Goal: Communication & Community: Answer question/provide support

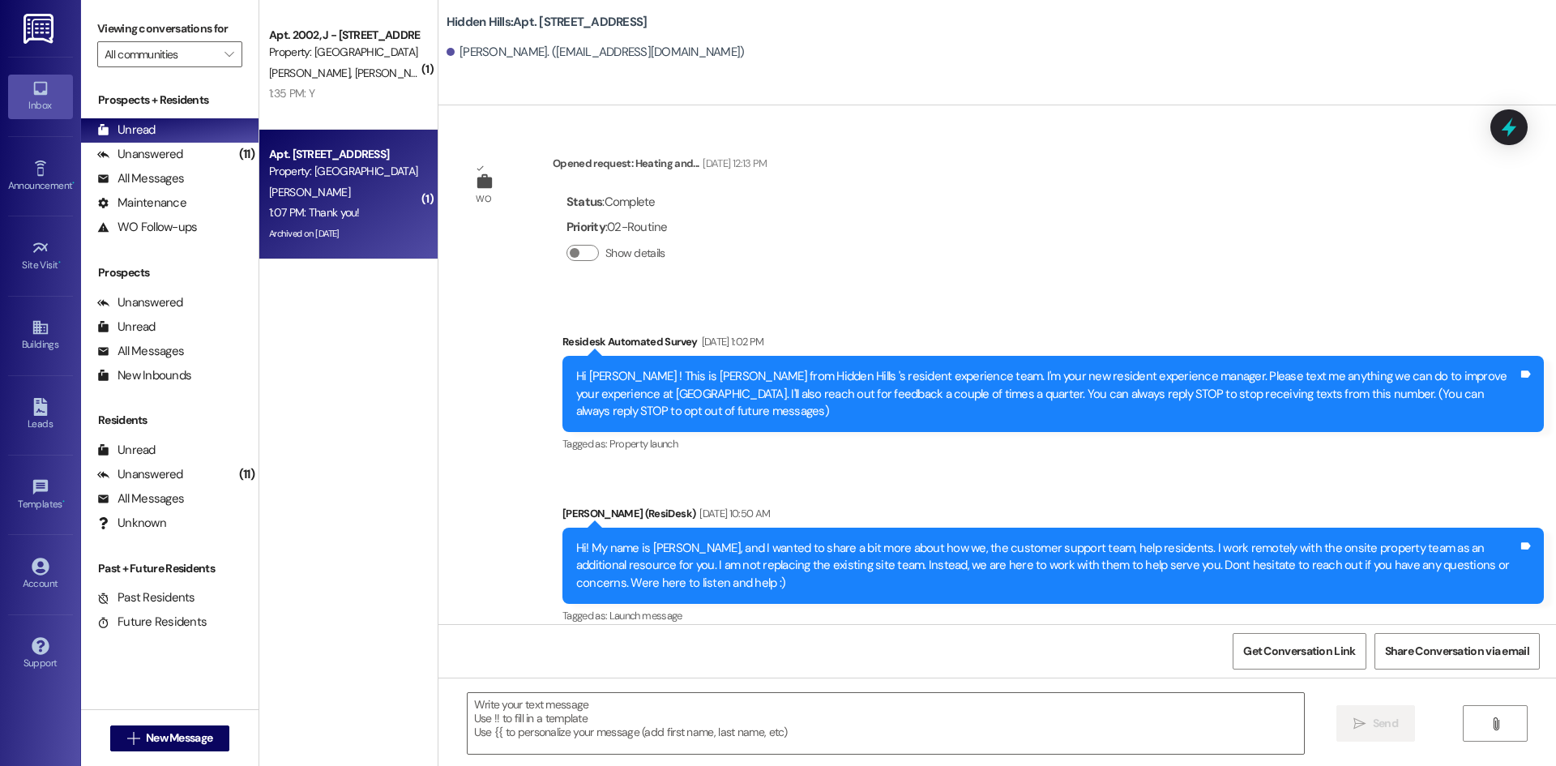
scroll to position [20691, 0]
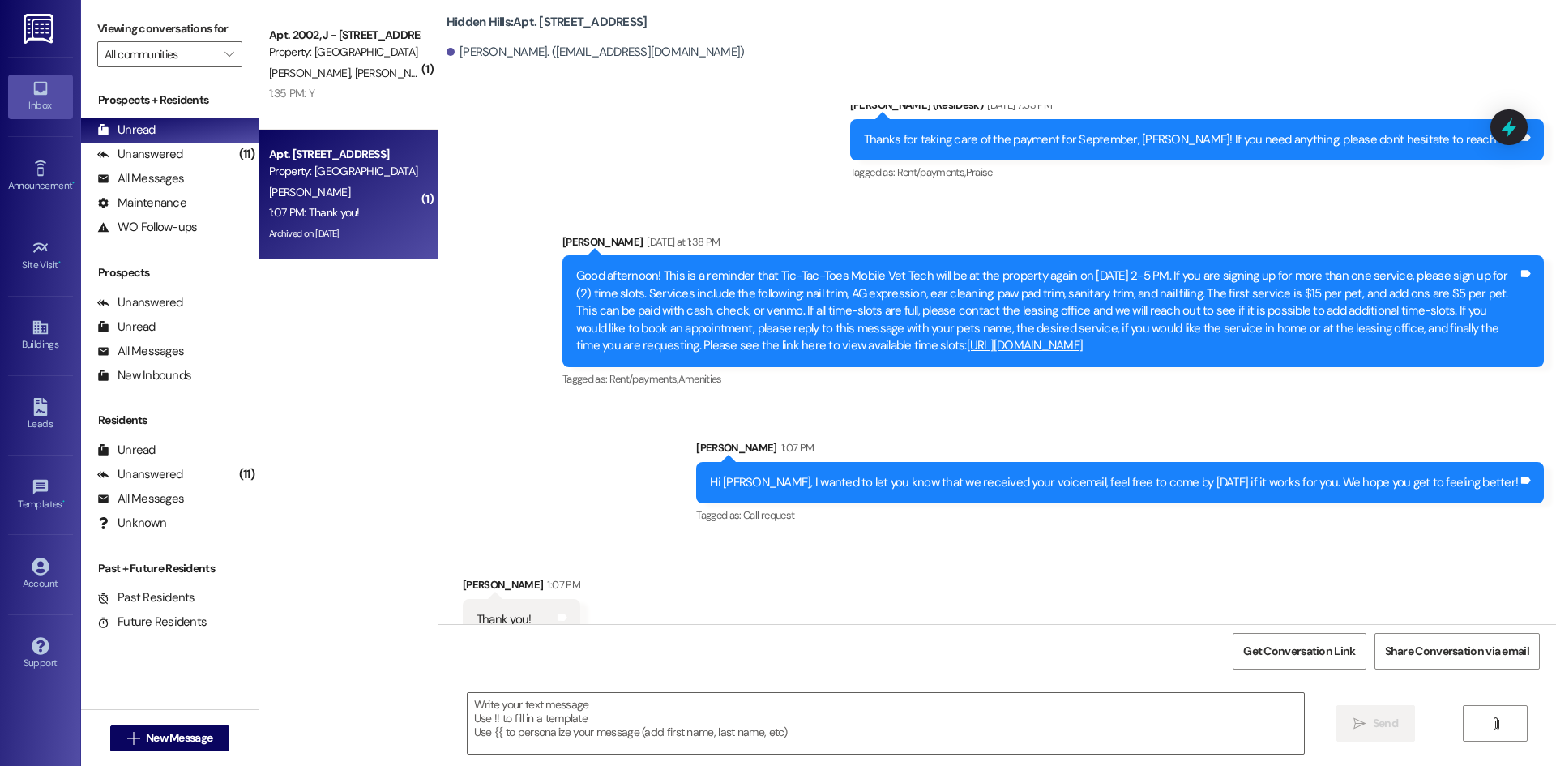
click at [354, 66] on span "[PERSON_NAME]" at bounding box center [394, 73] width 81 height 15
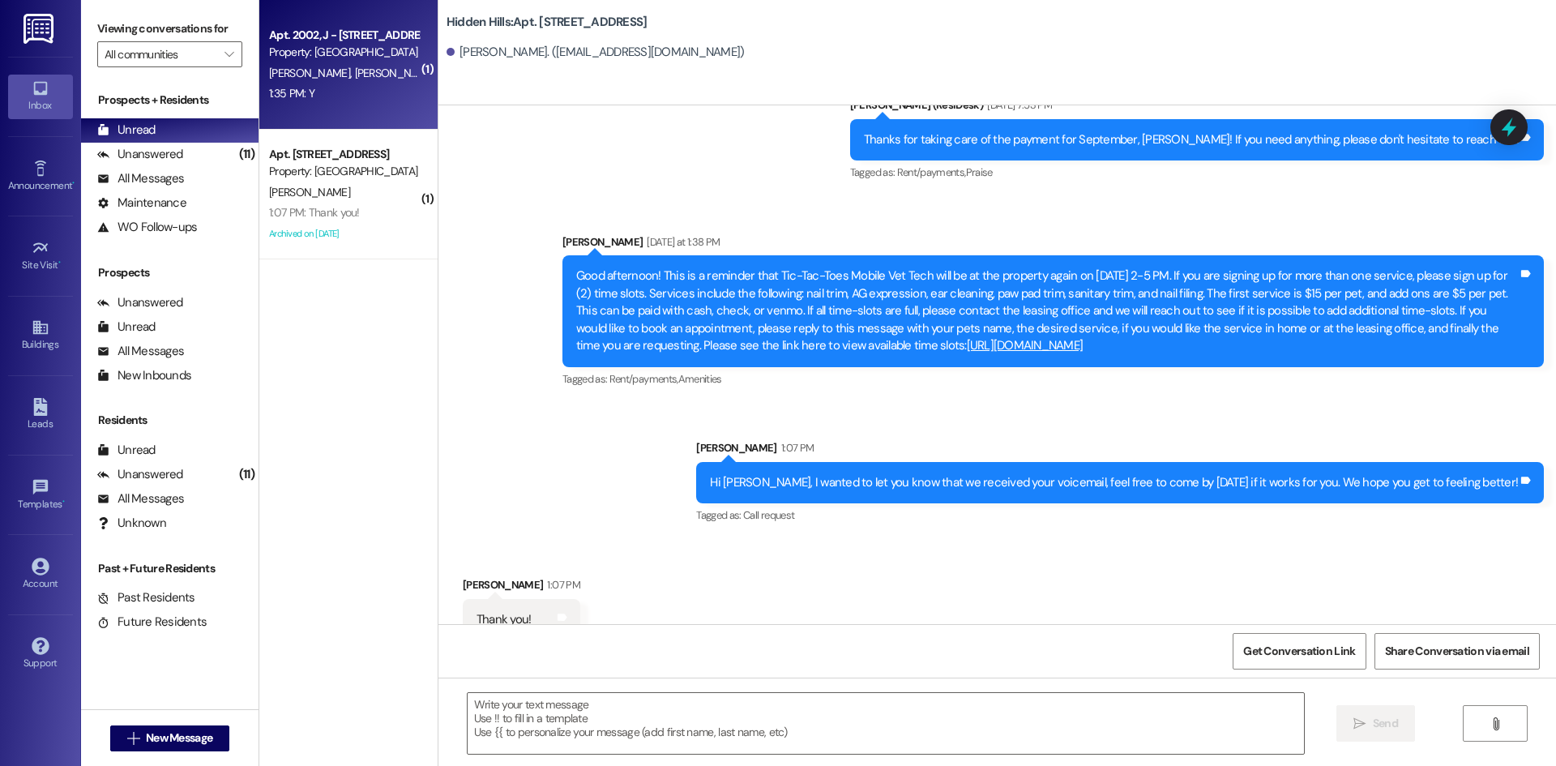
type textarea "Fetching suggested responses. Please feel free to read through the conversation…"
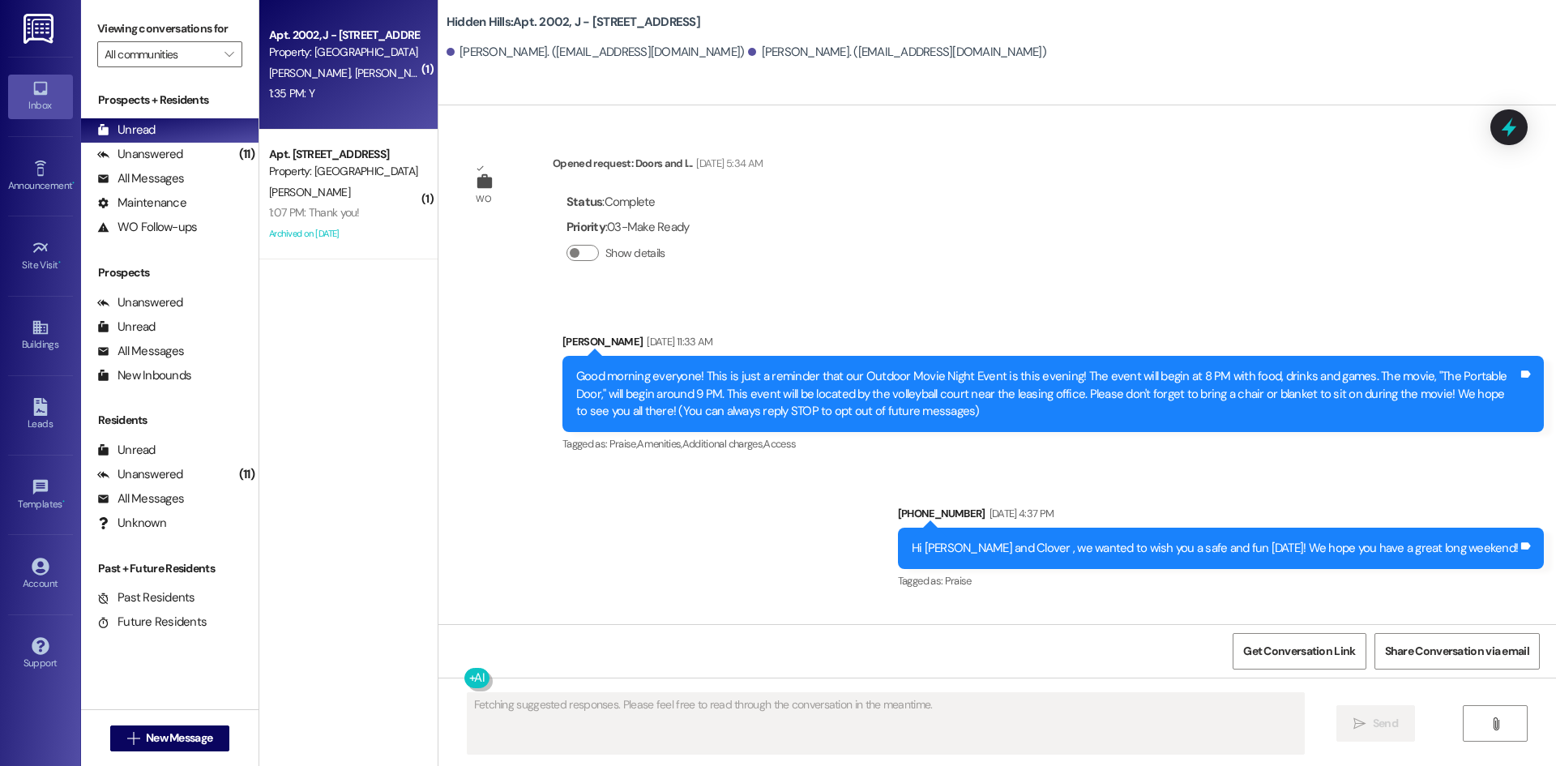
scroll to position [26128, 0]
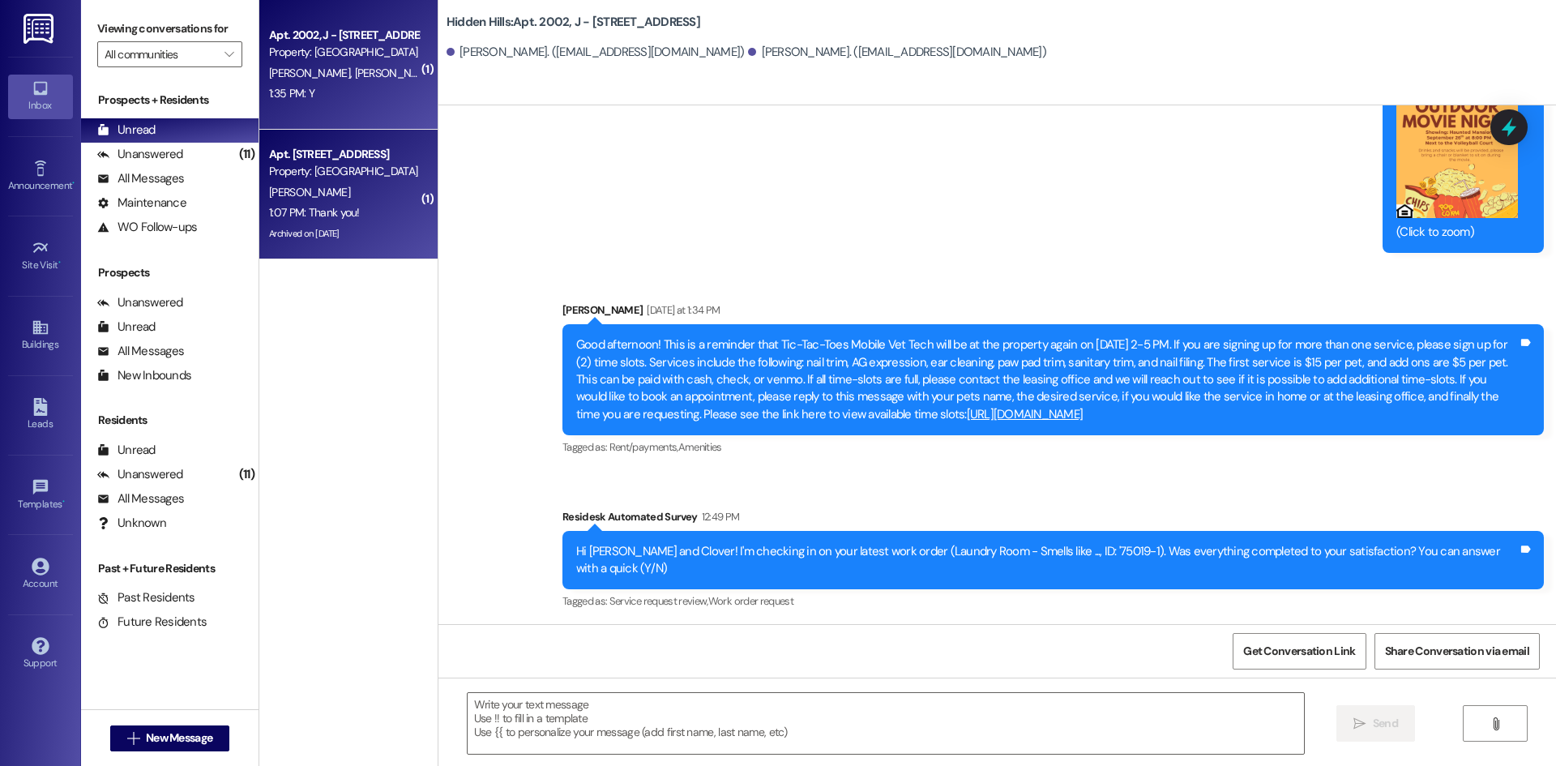
click at [395, 174] on div "Property: [GEOGRAPHIC_DATA]" at bounding box center [344, 171] width 150 height 17
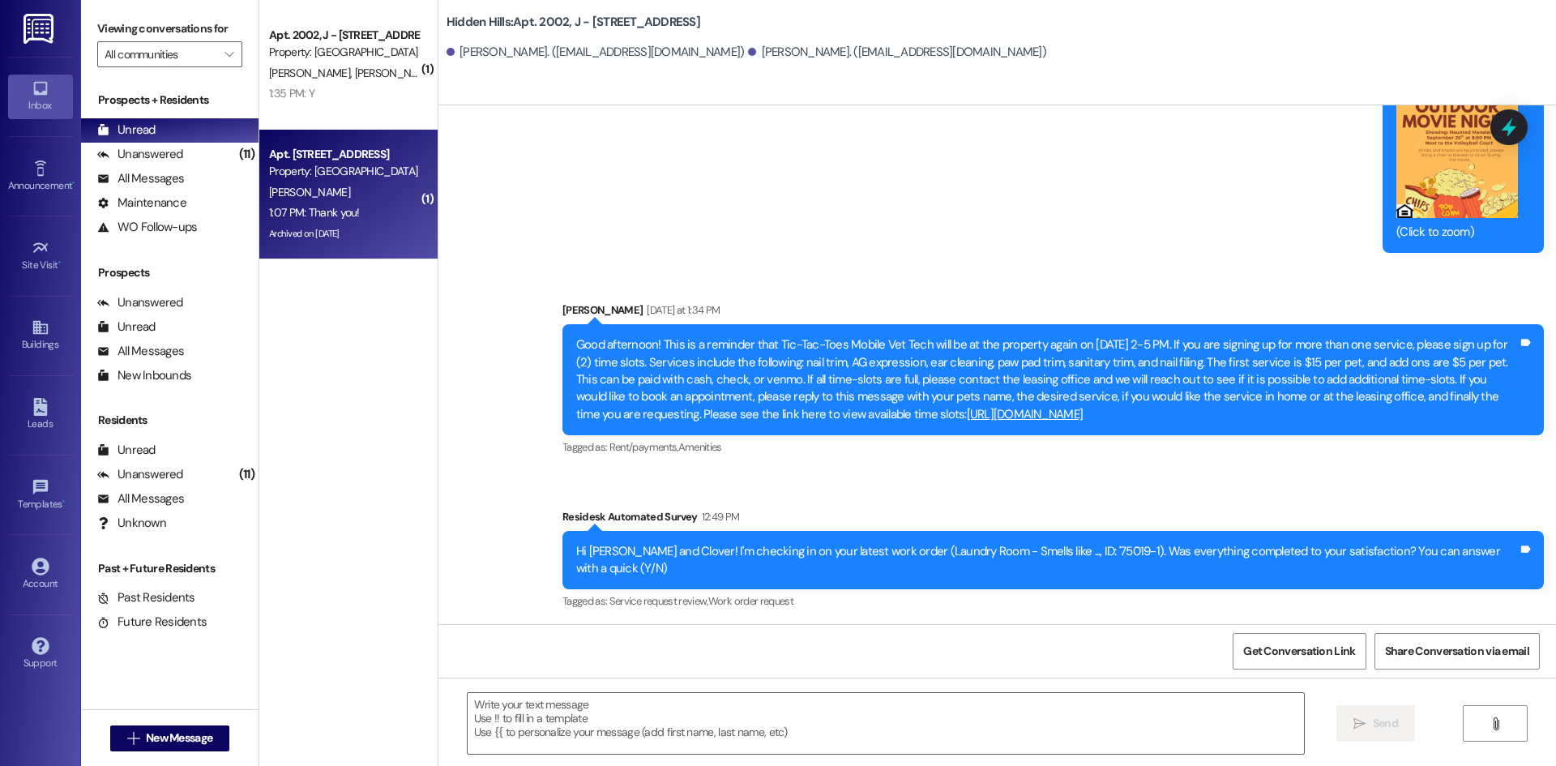
type textarea "Fetching suggested responses. Please feel free to read through the conversation…"
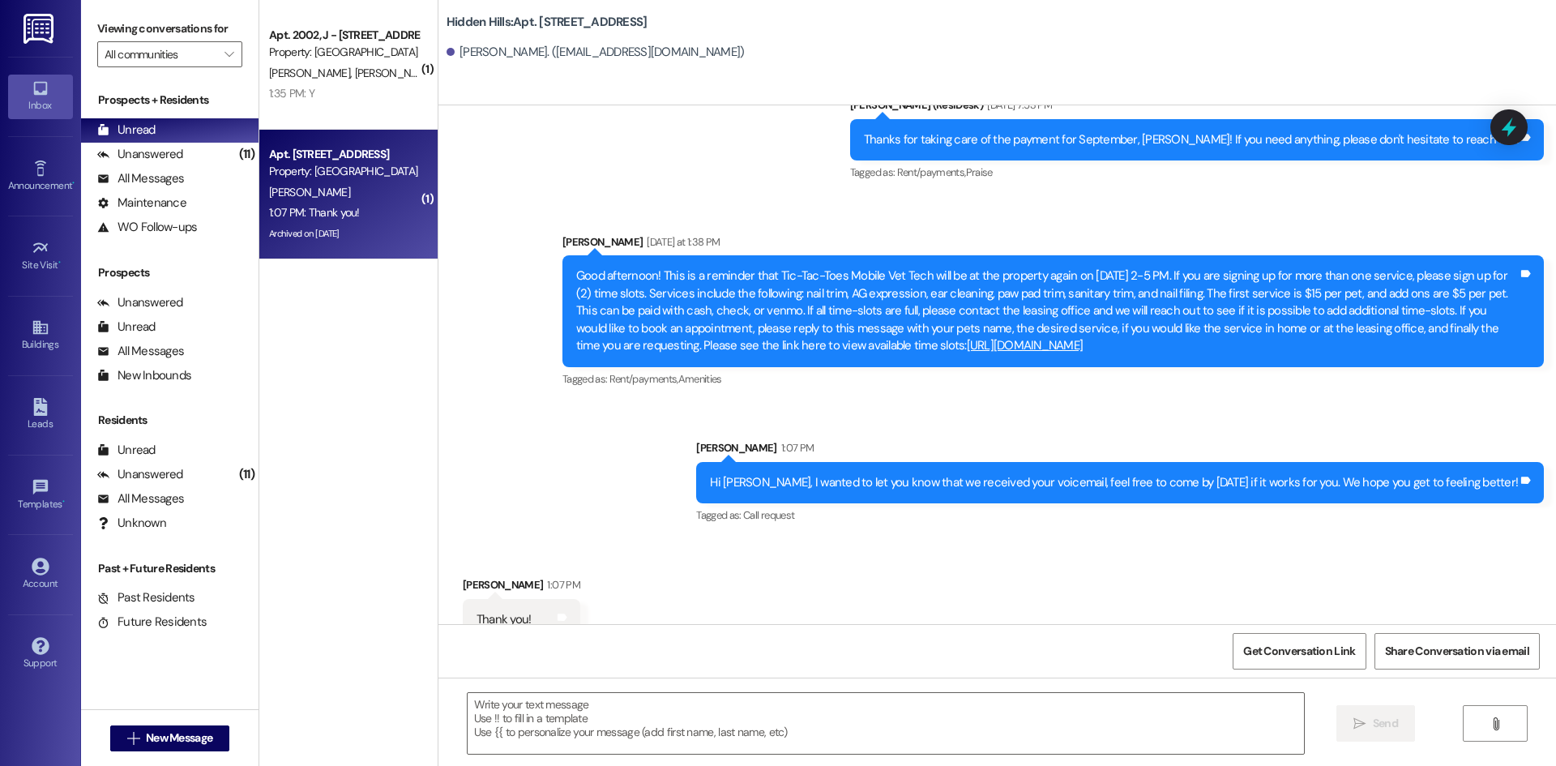
scroll to position [20692, 0]
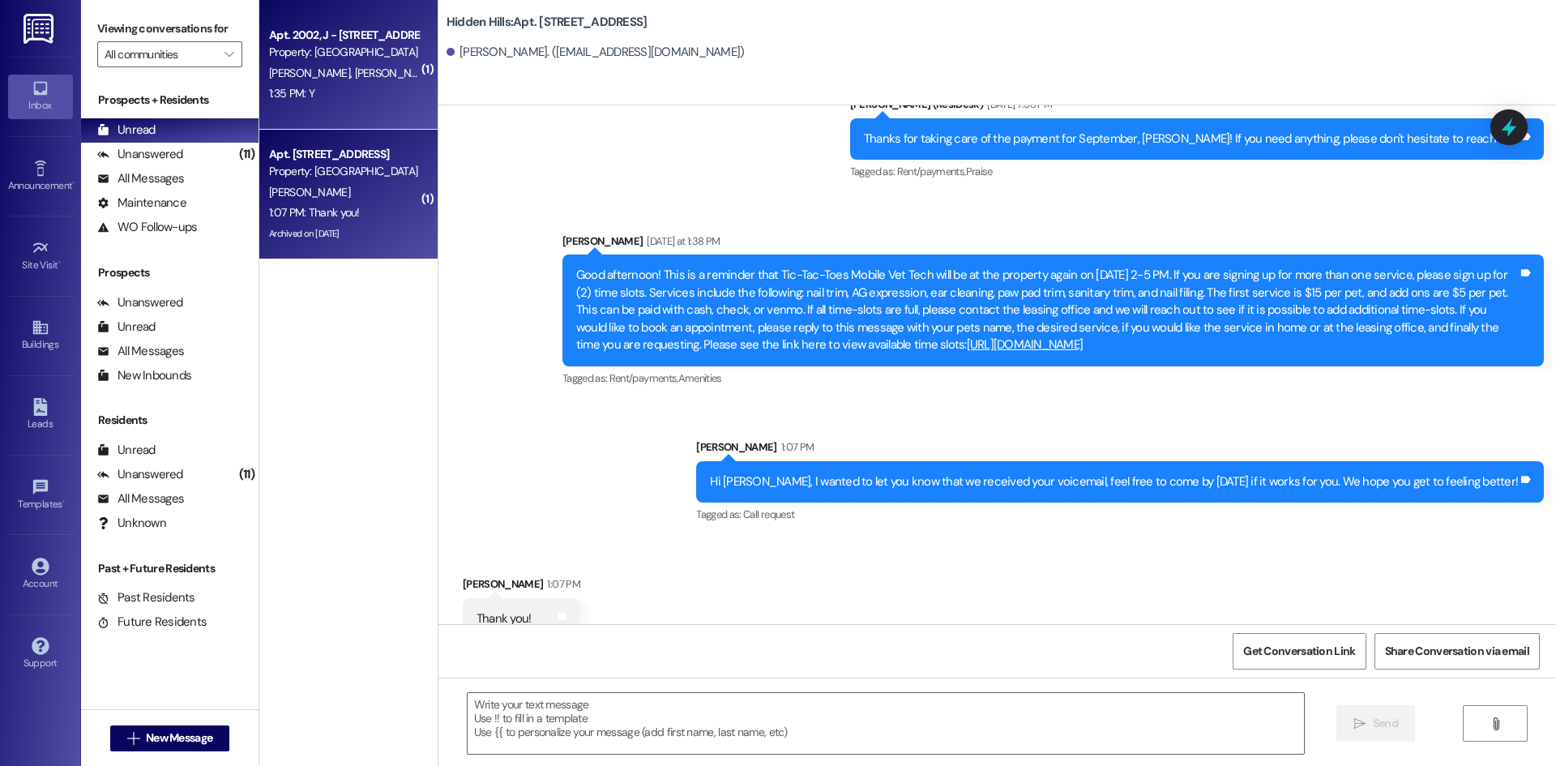
click at [355, 104] on div "1:35 PM: Y 1:35 PM: Y" at bounding box center [344, 93] width 153 height 20
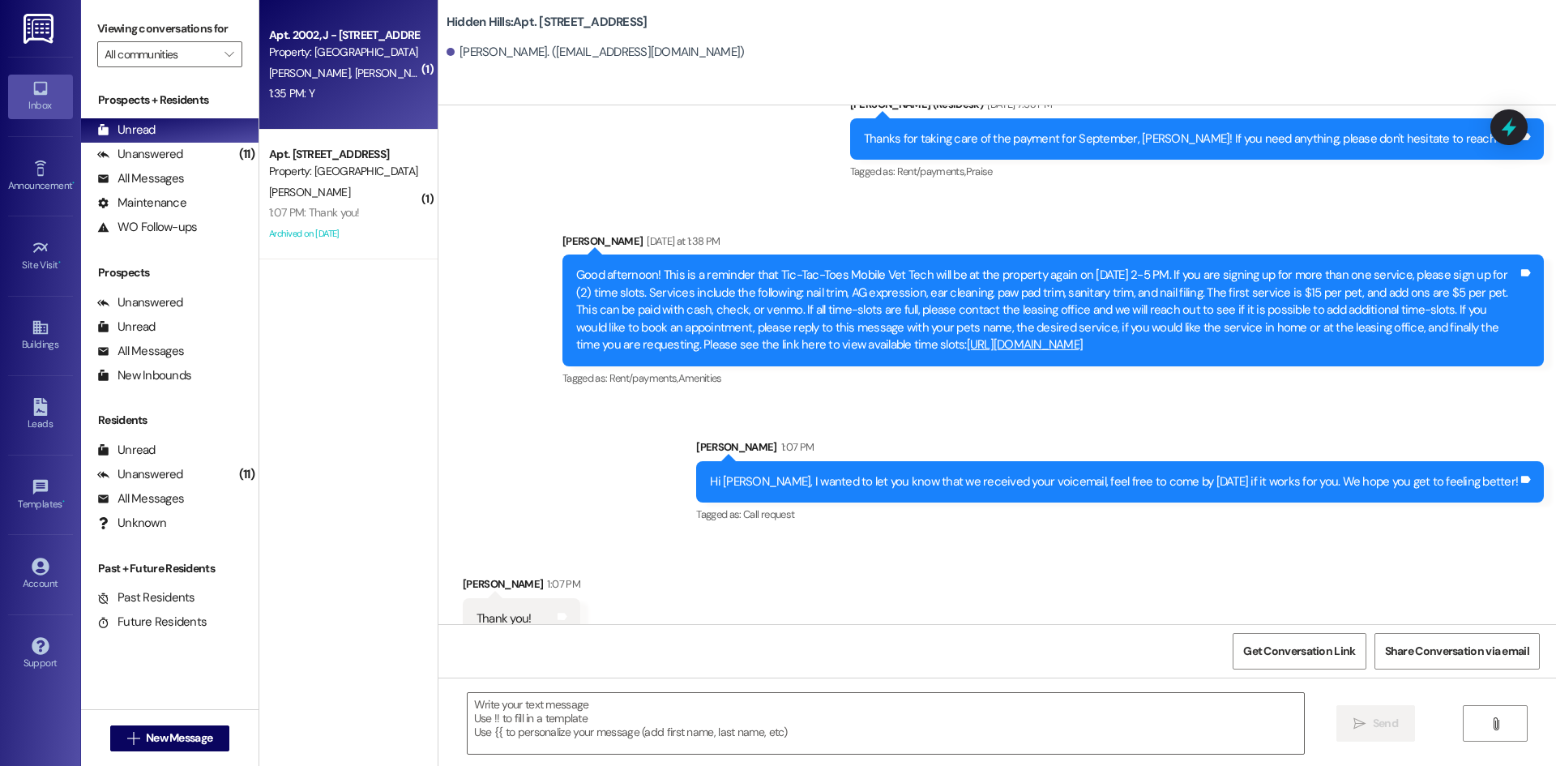
type textarea "Fetching suggested responses. Please feel free to read through the conversation…"
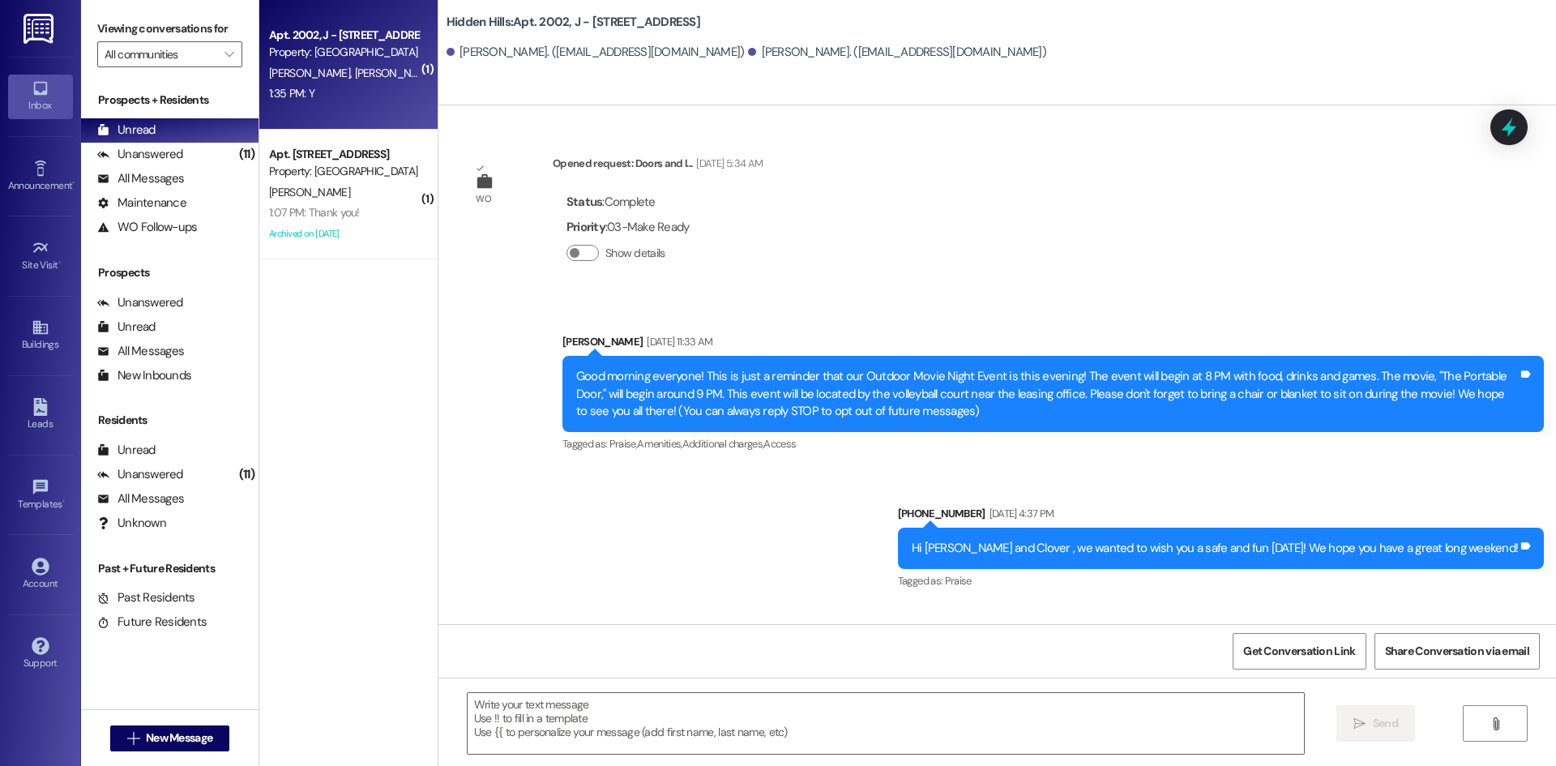
scroll to position [26128, 0]
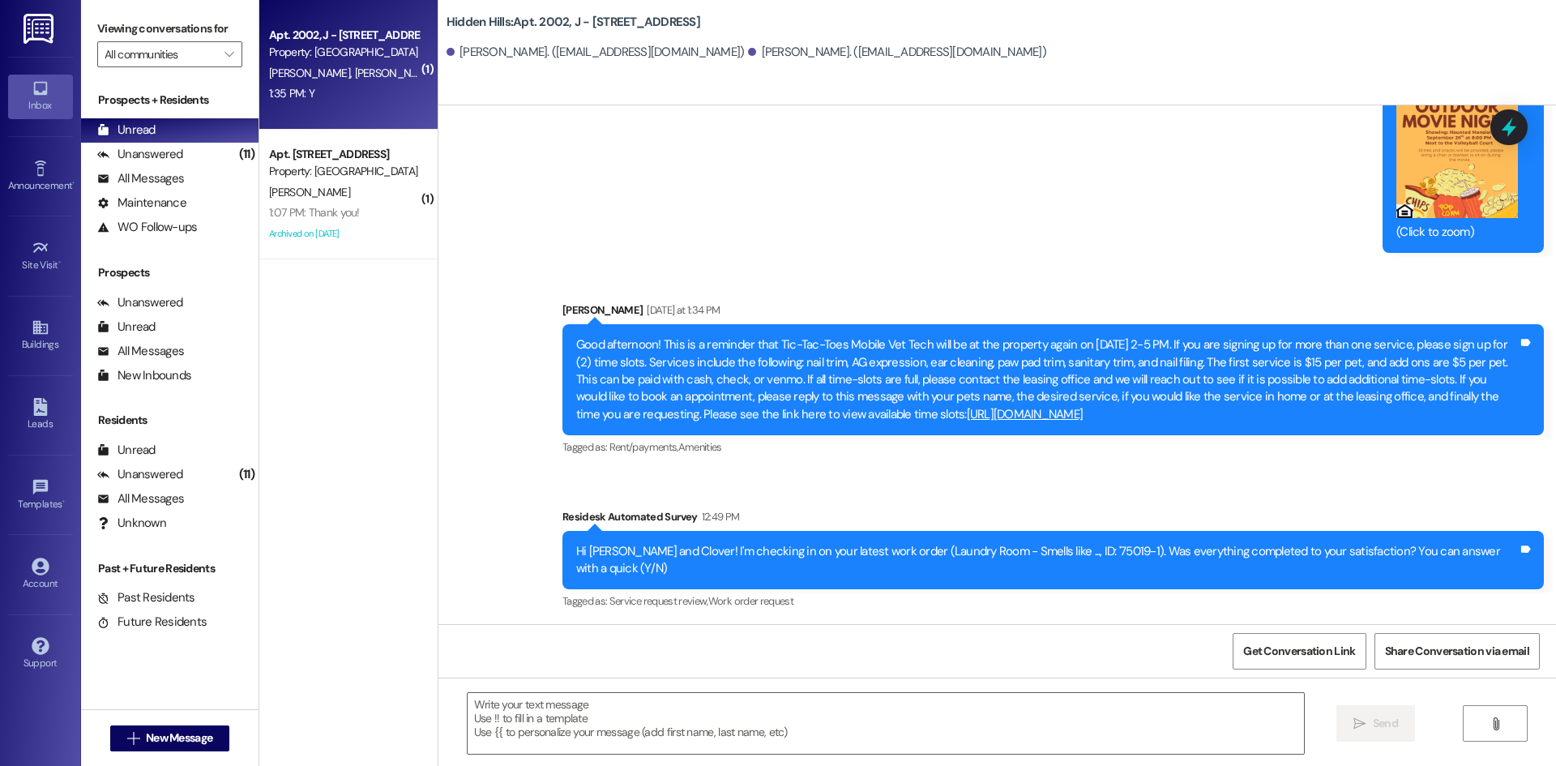
type textarea "Fetching suggested responses. Please feel free to read through the conversation…"
